Goal: Information Seeking & Learning: Learn about a topic

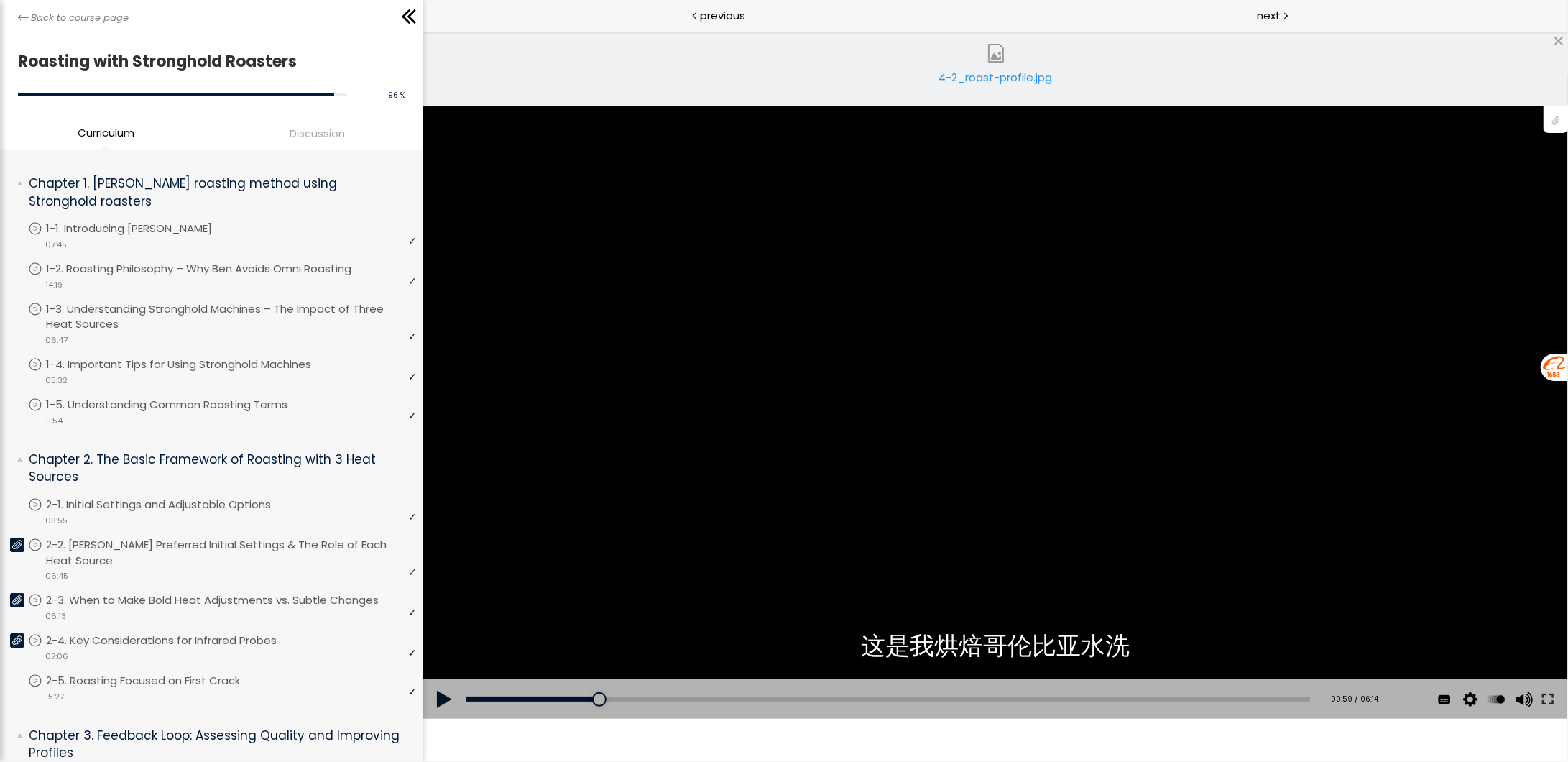
scroll to position [791, 0]
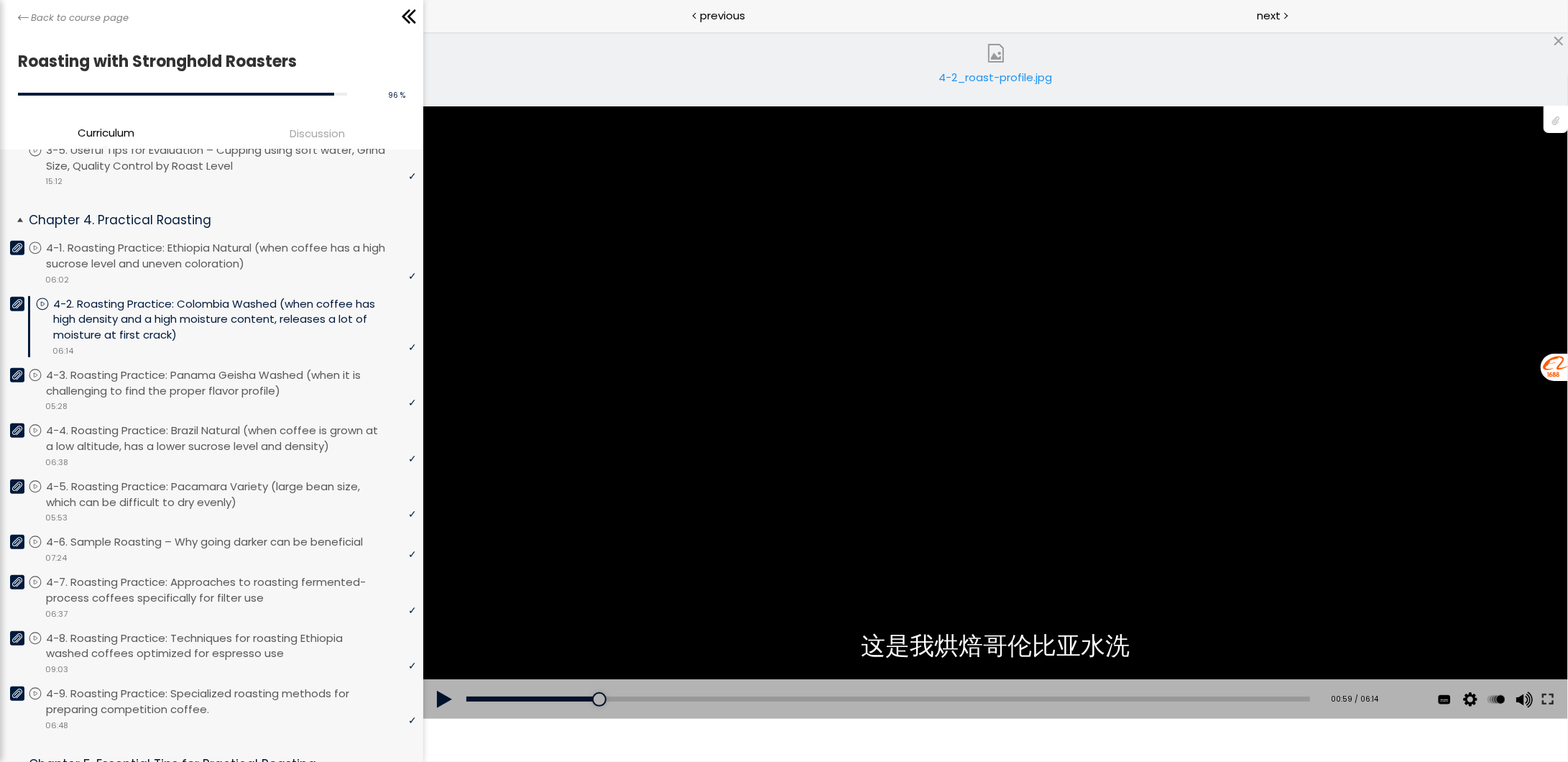
click at [244, 300] on p "4-2. Roasting Practice: Colombia Washed (when coffee has high density and a hig…" at bounding box center [235, 319] width 363 height 46
drag, startPoint x: 597, startPoint y: 695, endPoint x: 439, endPoint y: 705, distance: 158.3
click at [433, 704] on div "Add chapter 00:00 00:00 / 06:14 Subtitles 中文 (简体) English None Auto 1080p 720p …" at bounding box center [995, 699] width 1145 height 40
click at [440, 703] on button at bounding box center [445, 699] width 43 height 40
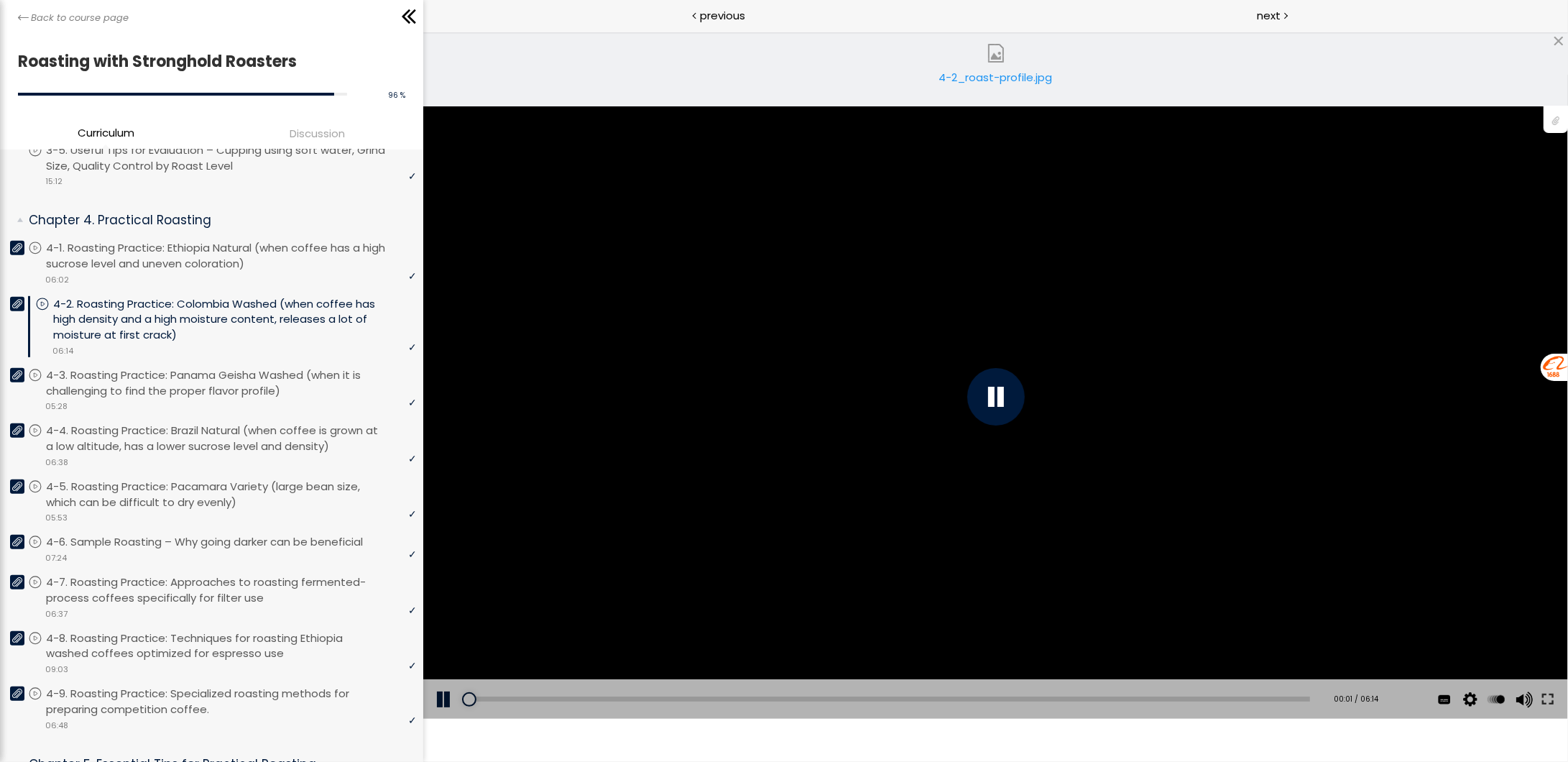
drag, startPoint x: 1541, startPoint y: 701, endPoint x: 1969, endPoint y: 821, distance: 444.5
click at [1541, 701] on button at bounding box center [1548, 699] width 26 height 40
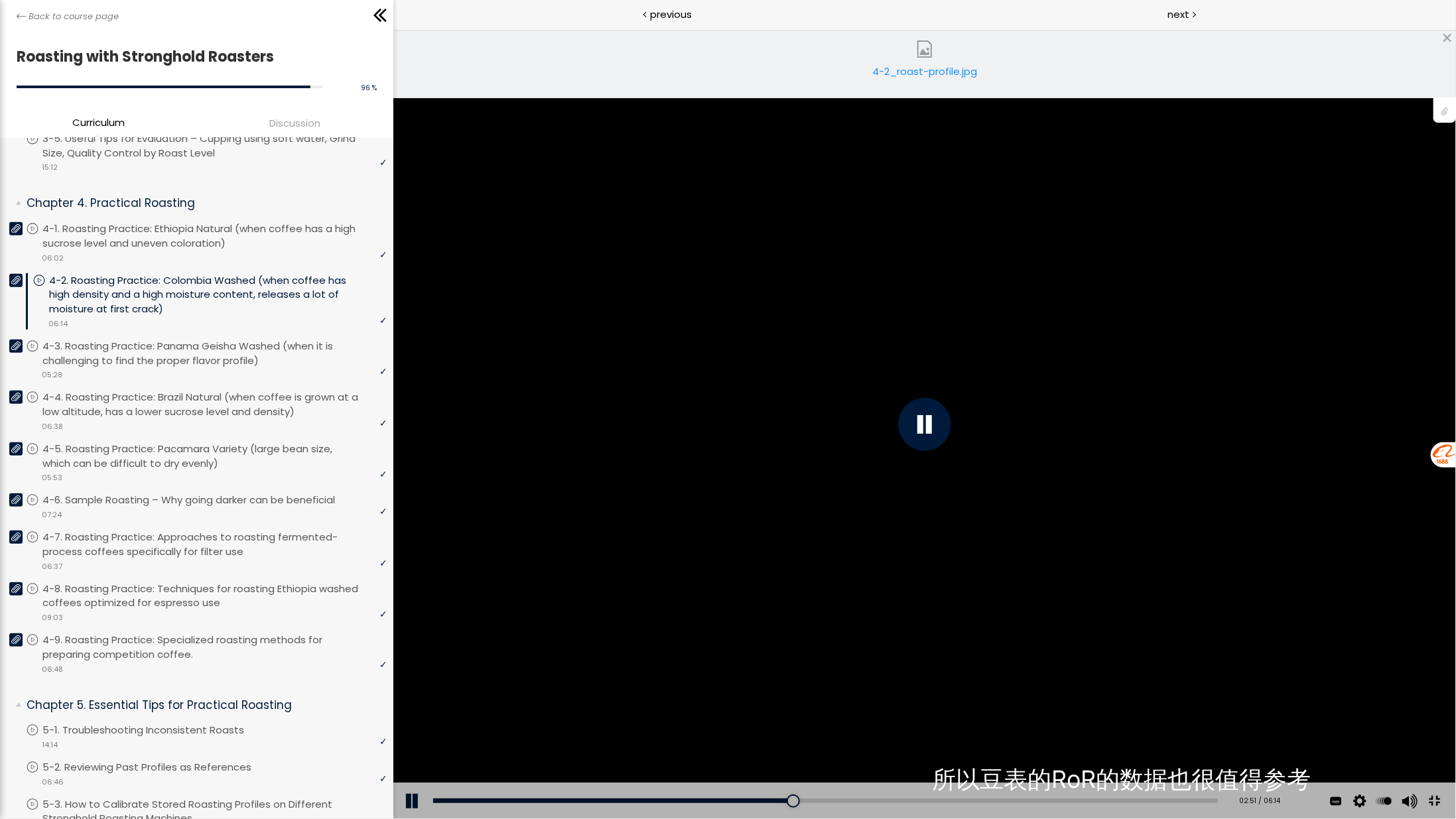
click at [1447, 334] on div "You can download the roast profile image by clicking the 📎 above. * Amount of g…" at bounding box center [924, 423] width 1456 height 819
click at [1447, 703] on button at bounding box center [1434, 801] width 30 height 30
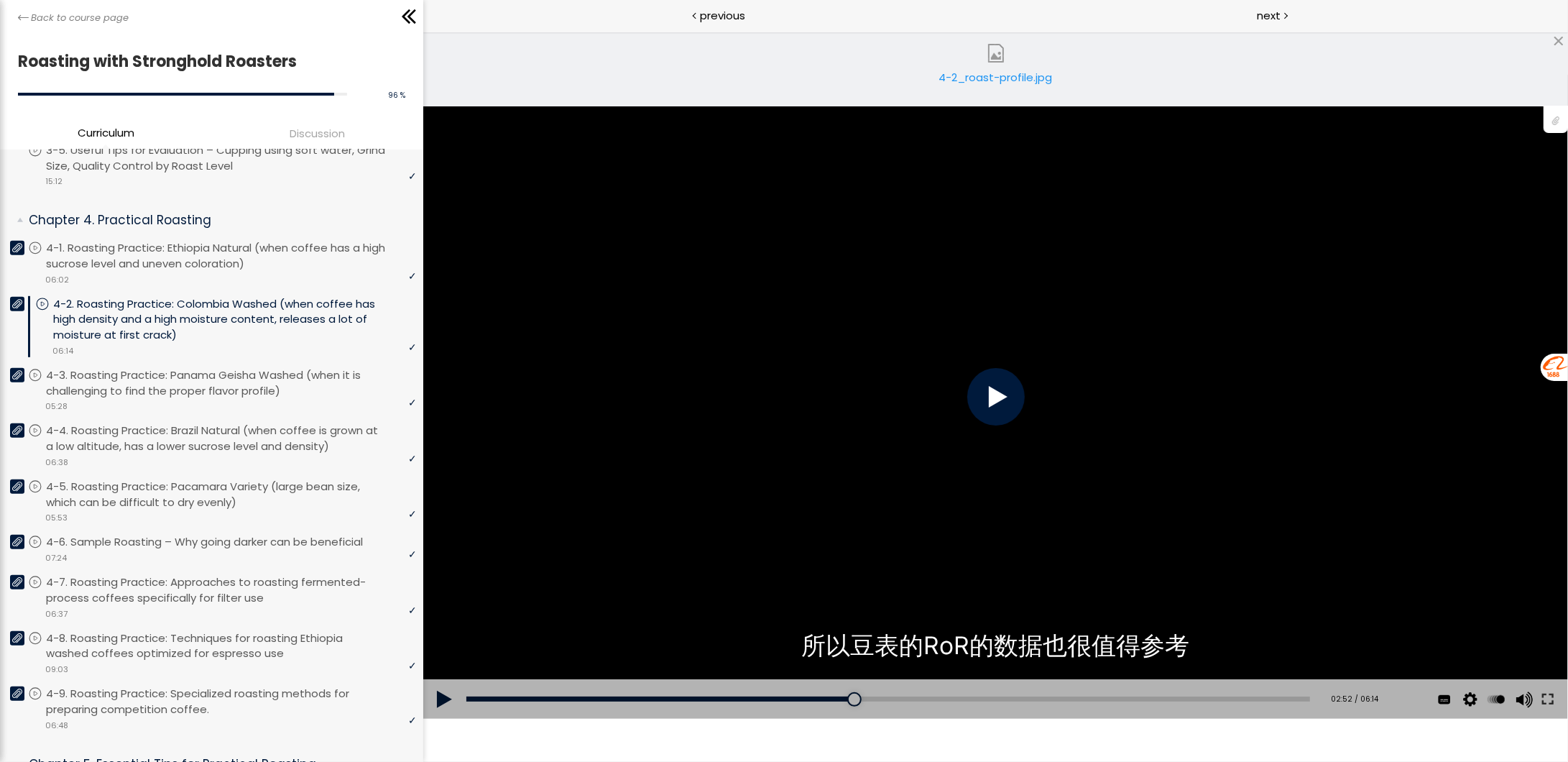
click at [1013, 74] on div "4-2_roast-profile.jpg" at bounding box center [996, 83] width 122 height 29
click at [1248, 696] on div "05:52" at bounding box center [888, 699] width 844 height 5
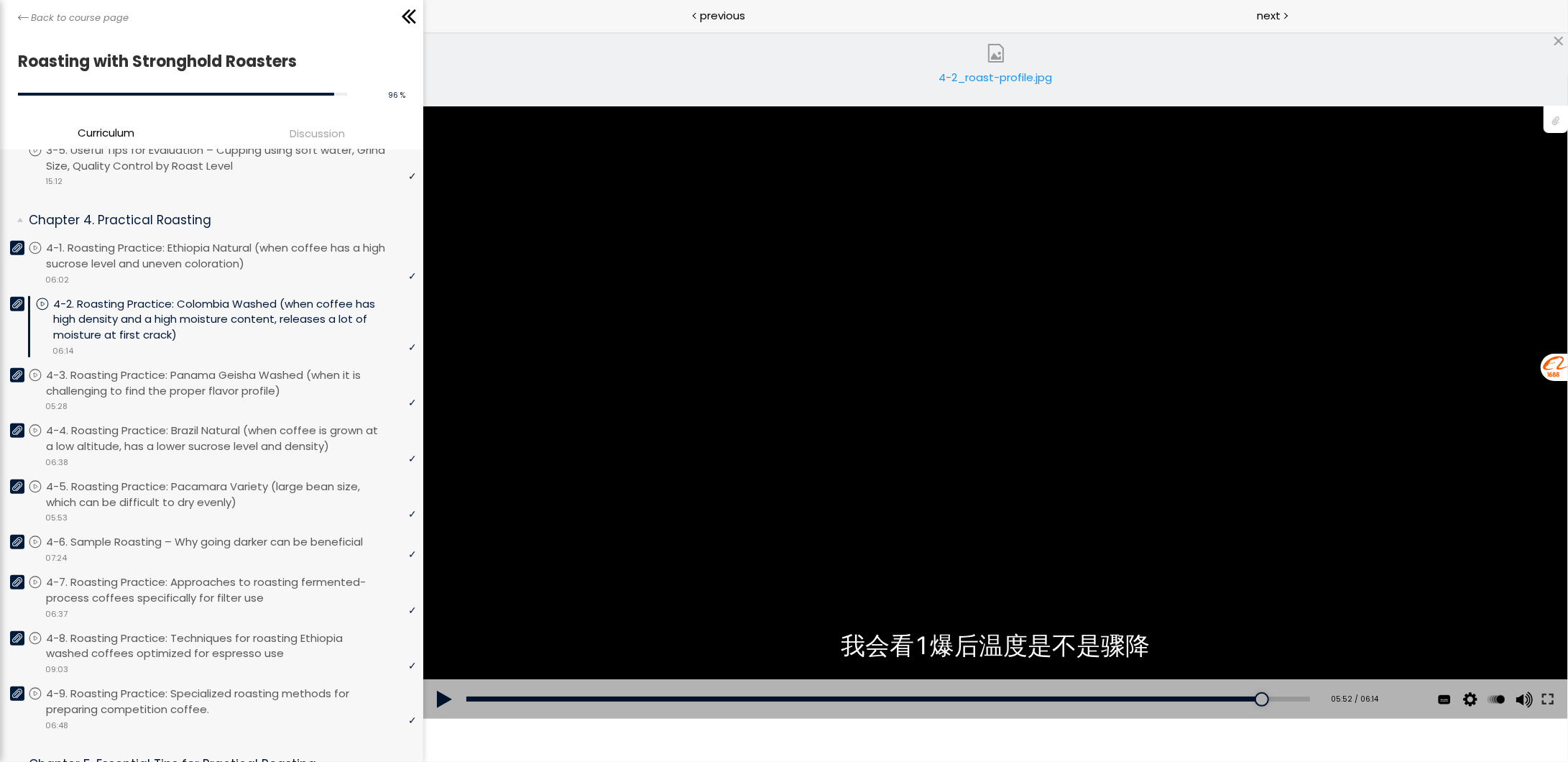
click at [444, 700] on button at bounding box center [445, 699] width 43 height 40
click at [1229, 700] on div "05:44" at bounding box center [888, 699] width 844 height 5
click at [1217, 700] on div "05:38" at bounding box center [888, 699] width 844 height 5
click at [442, 700] on button at bounding box center [445, 699] width 43 height 40
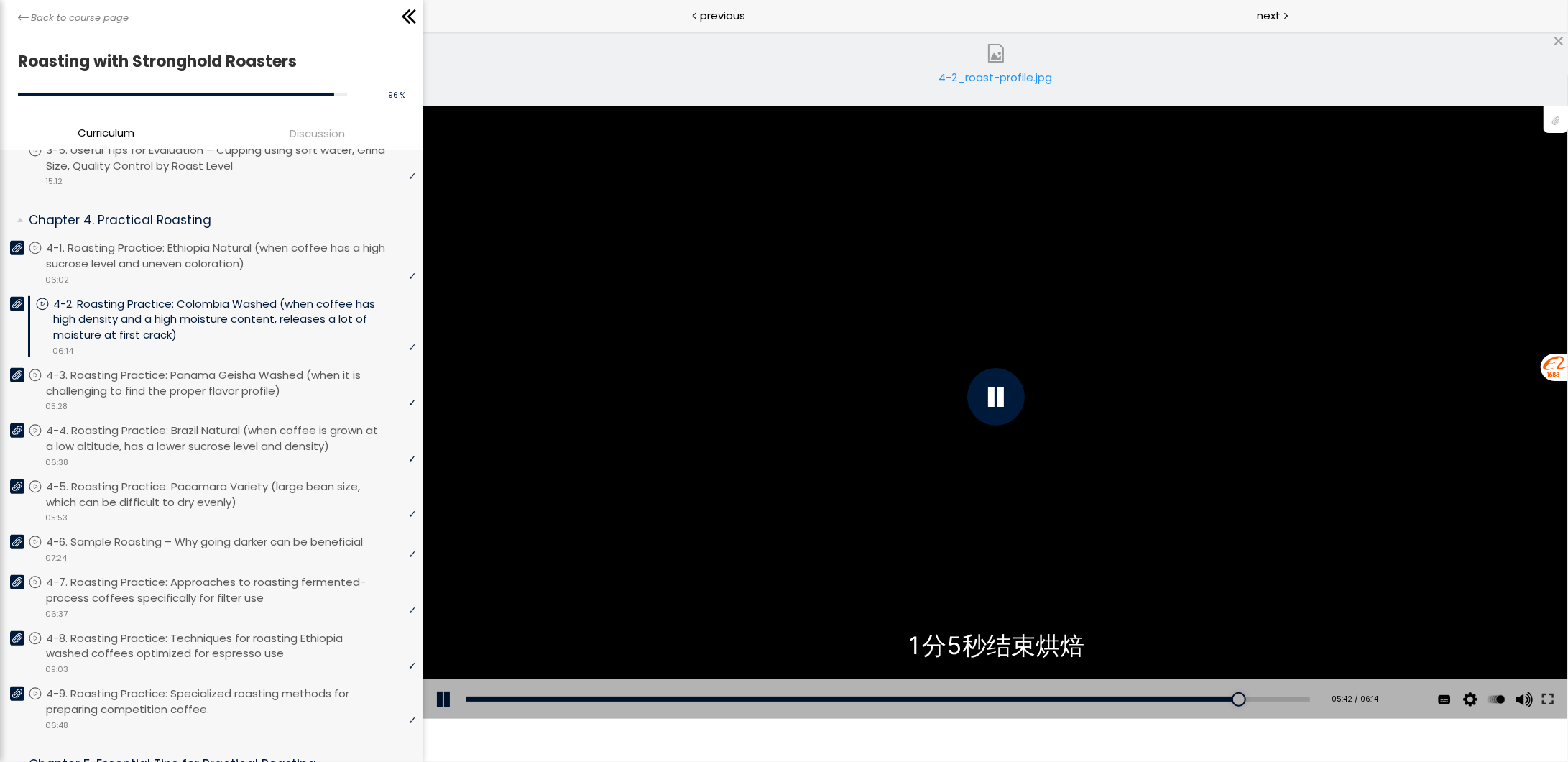
click at [442, 700] on div "点击播放声音 @keyframes VOLUME_SMALL_WAVE_FLASH { 0% { opacity: 0; } 33% { opacity: 1…" at bounding box center [995, 397] width 1145 height 644
click at [442, 699] on button at bounding box center [445, 699] width 43 height 40
